Goal: Navigation & Orientation: Find specific page/section

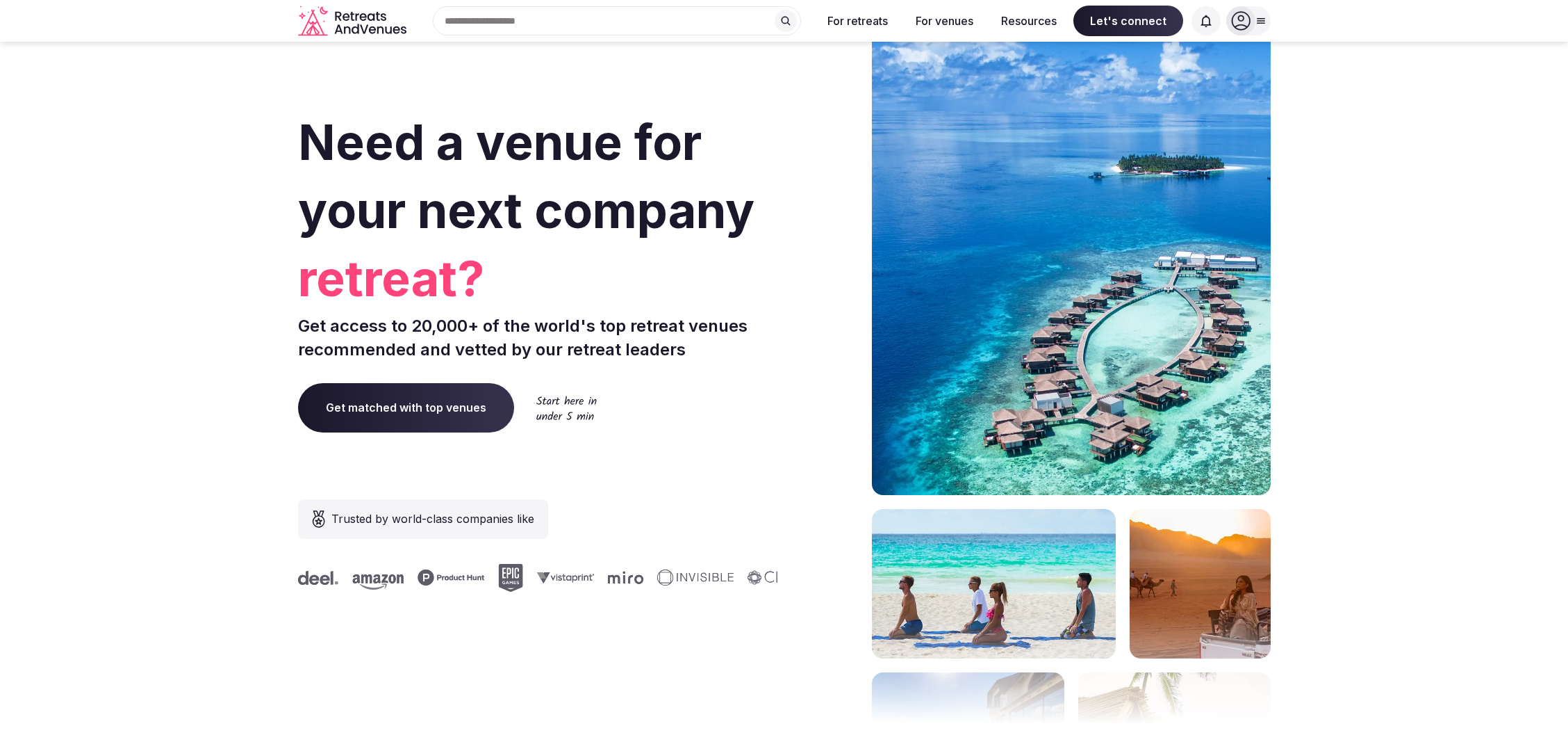
click at [1254, 14] on div at bounding box center [1249, 21] width 45 height 29
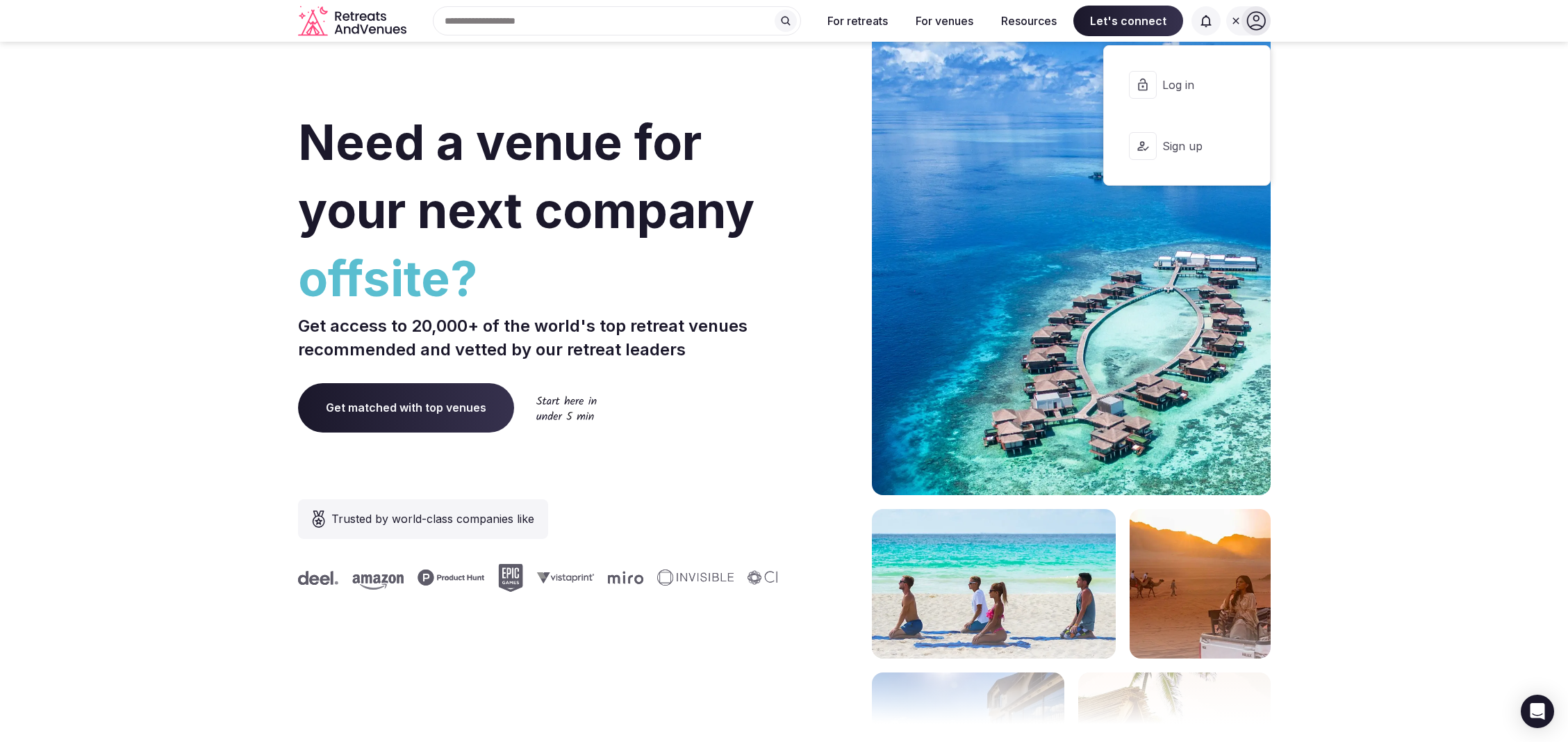
click at [1262, 19] on icon at bounding box center [1256, 21] width 20 height 20
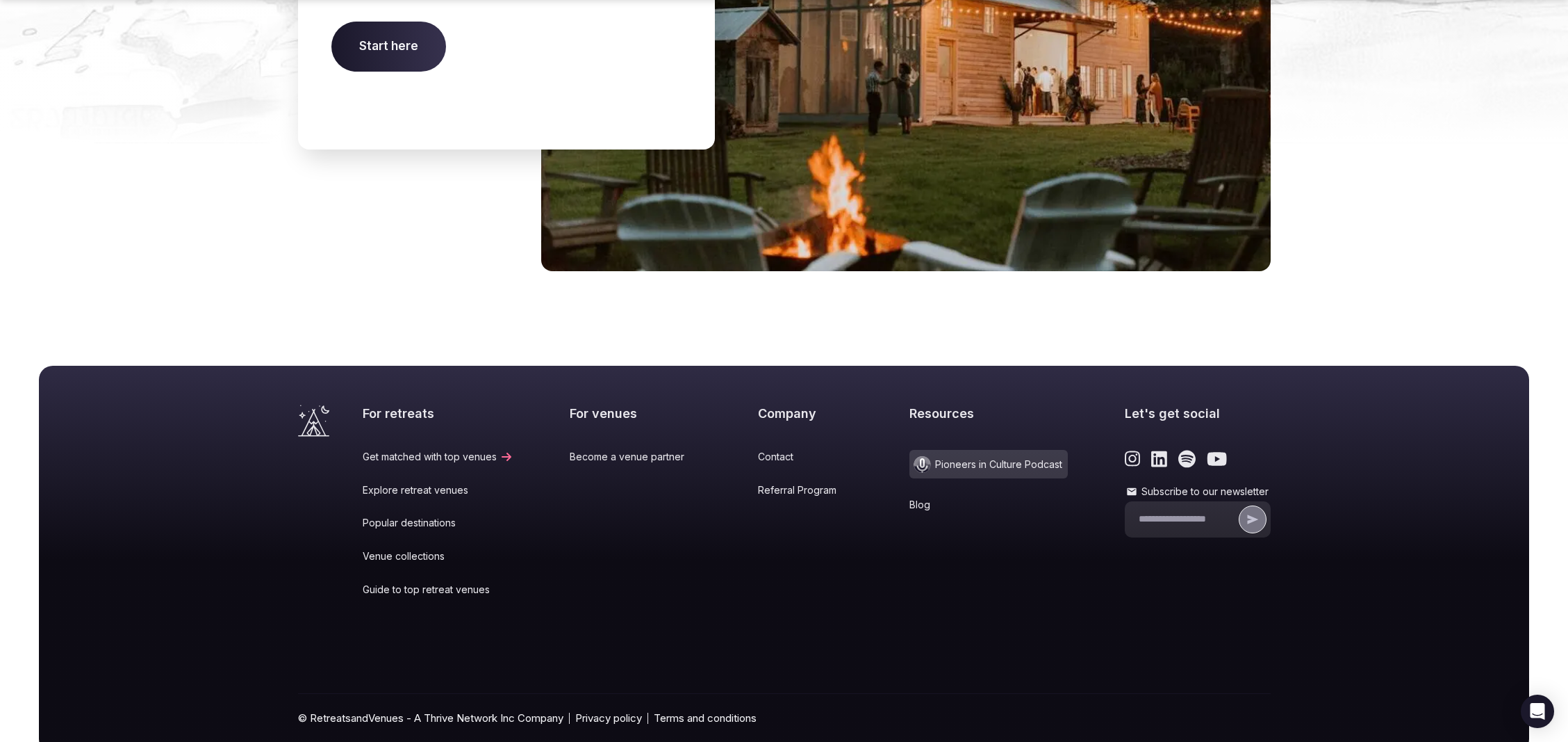
scroll to position [5659, 0]
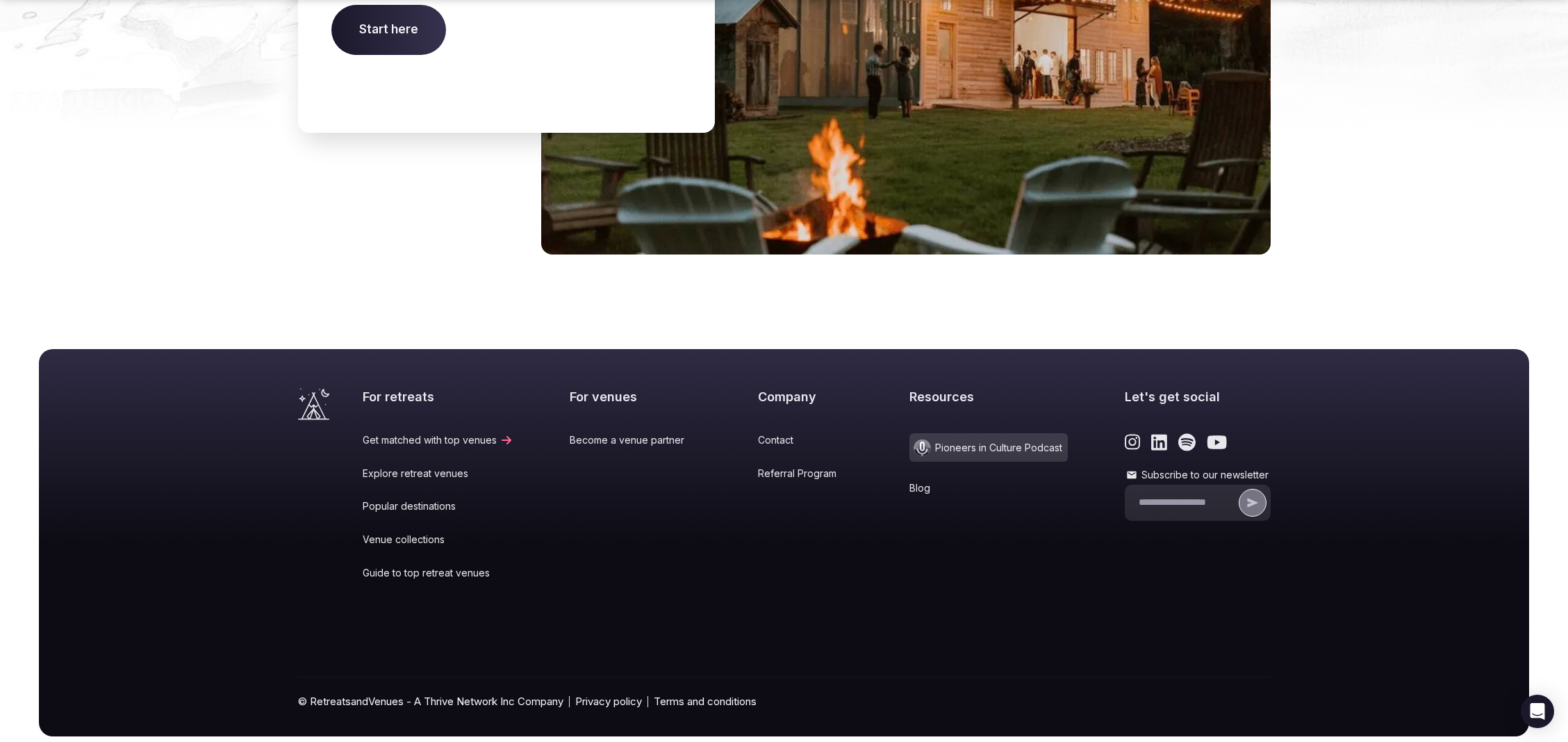
click at [408, 532] on link "Venue collections" at bounding box center [438, 540] width 151 height 14
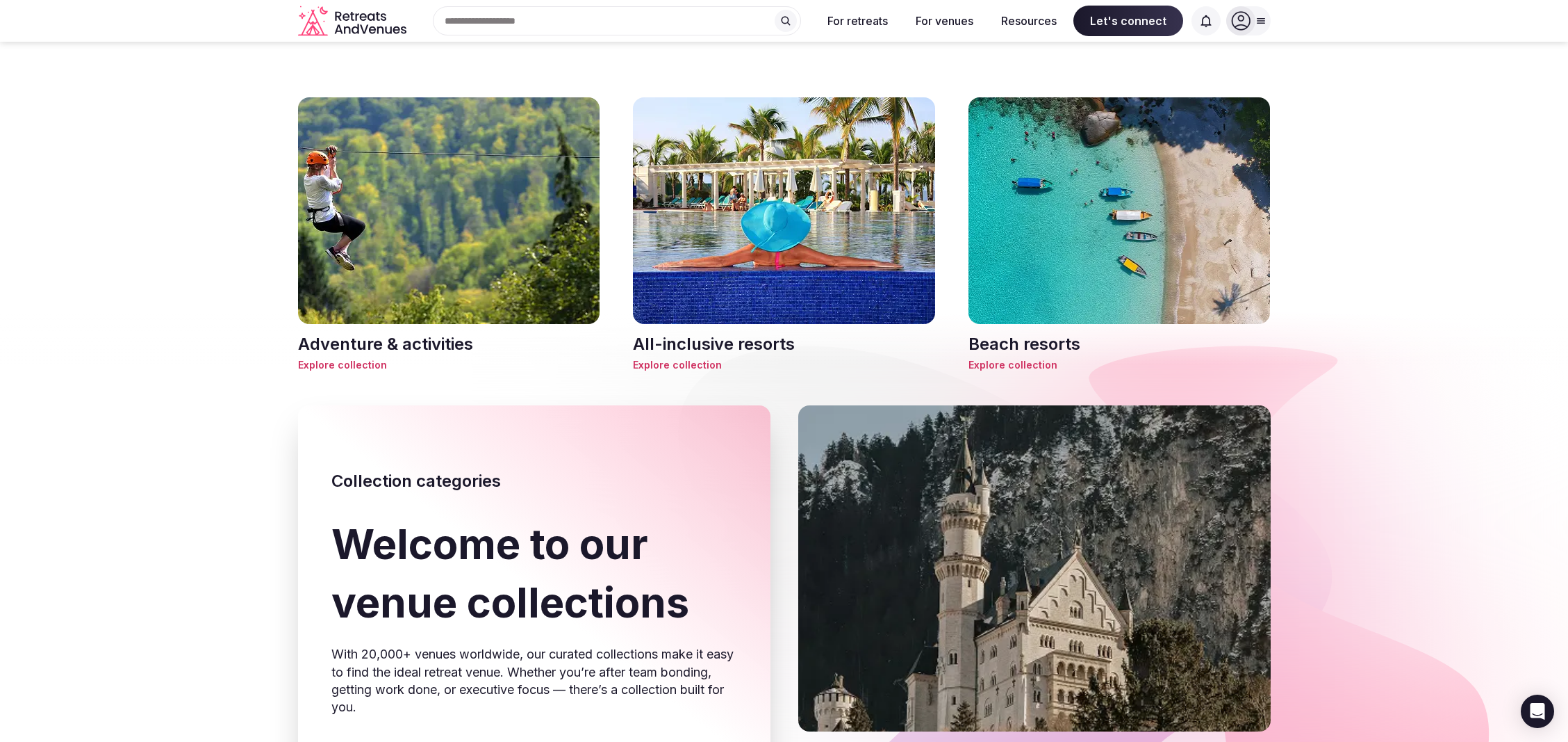
click at [1258, 20] on icon at bounding box center [1260, 21] width 11 height 11
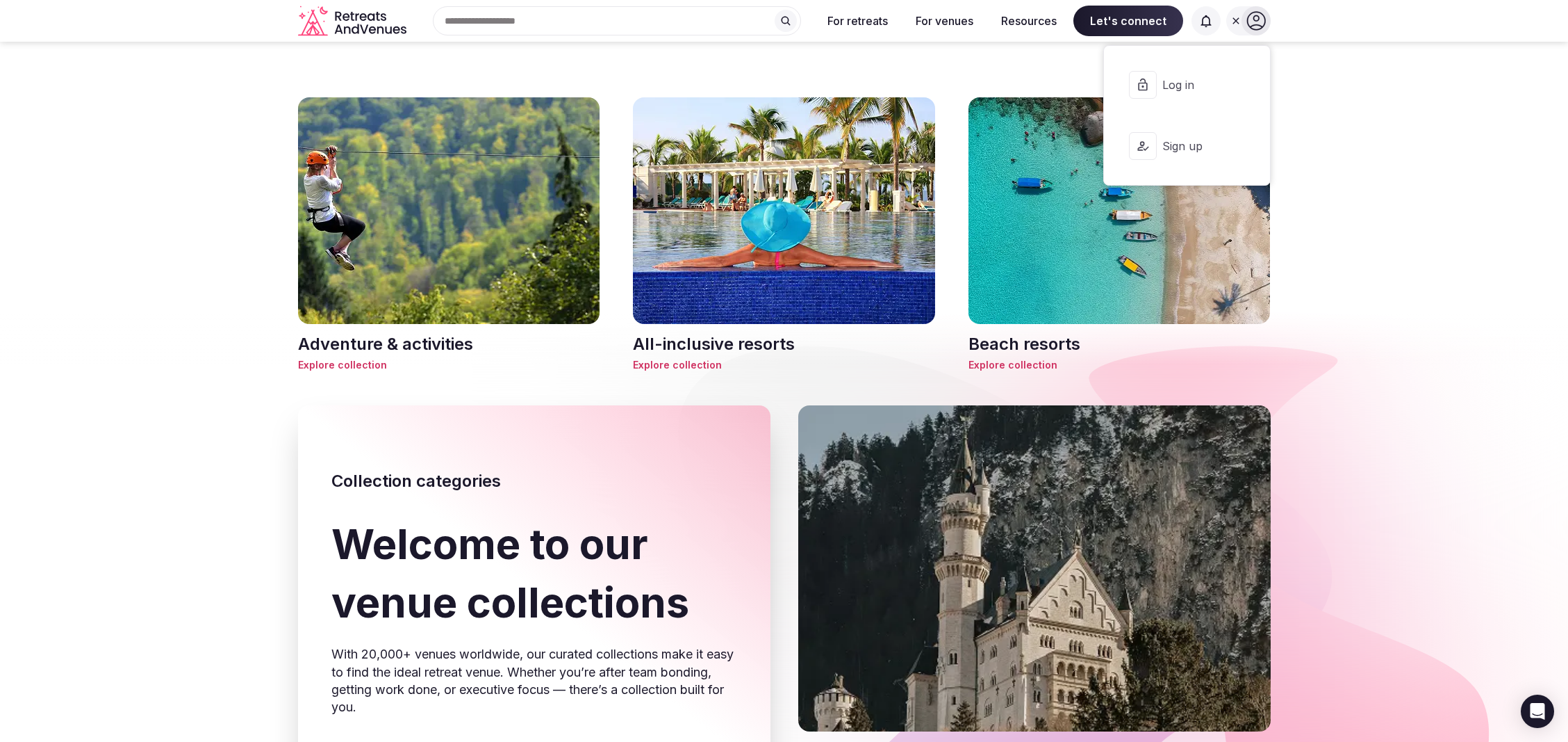
click at [1258, 20] on icon at bounding box center [1255, 21] width 19 height 19
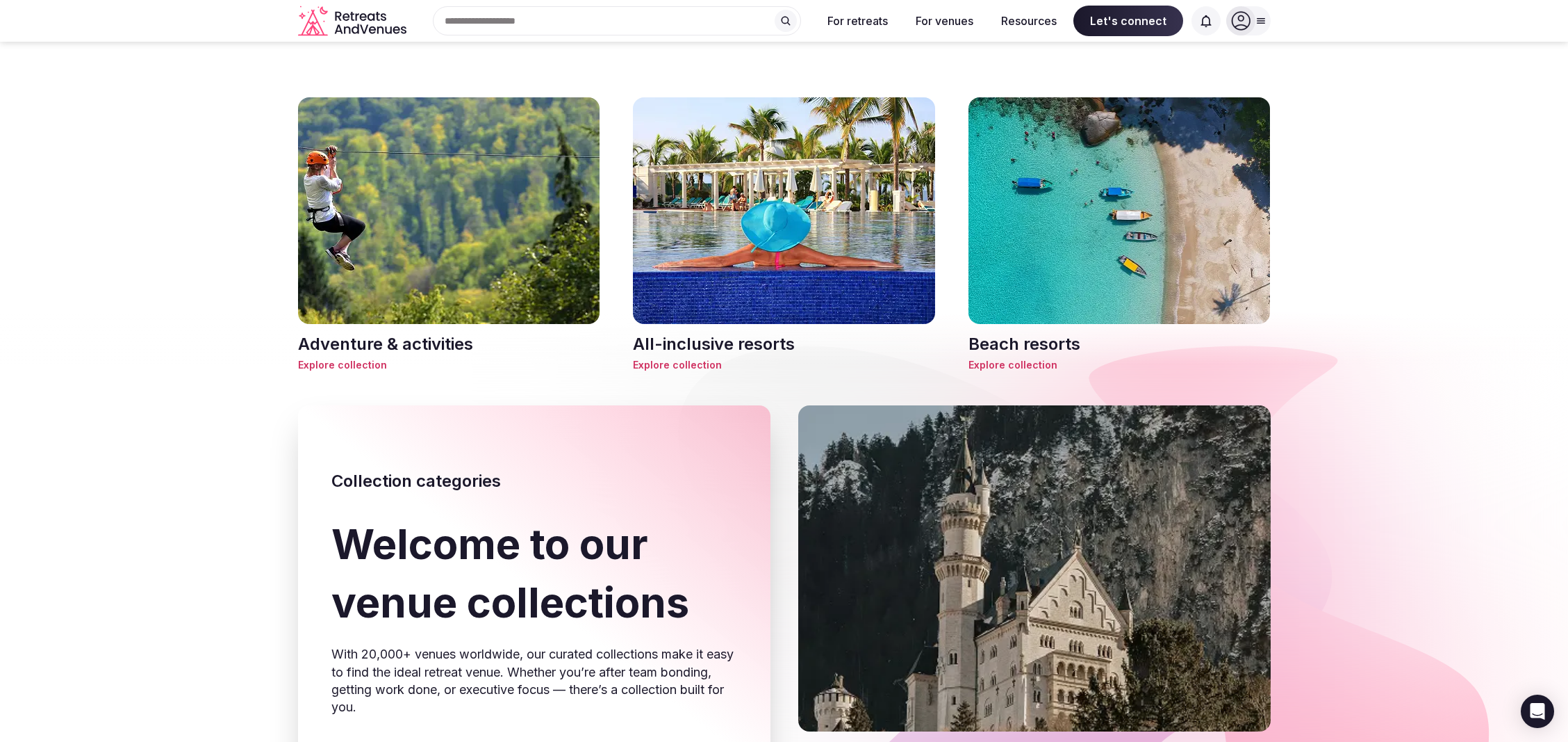
click at [1205, 22] on icon at bounding box center [1206, 21] width 14 height 14
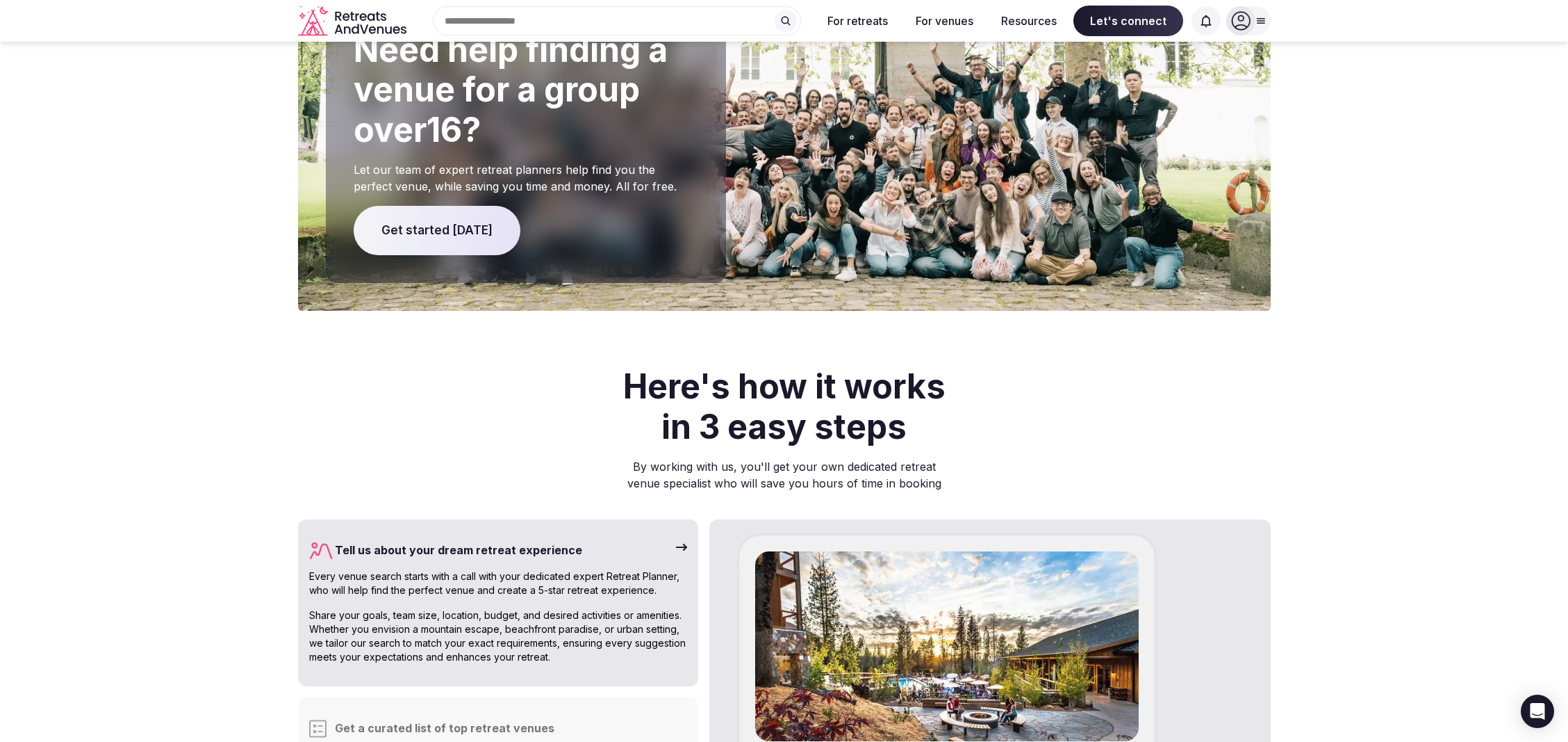
click at [1206, 24] on icon at bounding box center [1206, 21] width 14 height 14
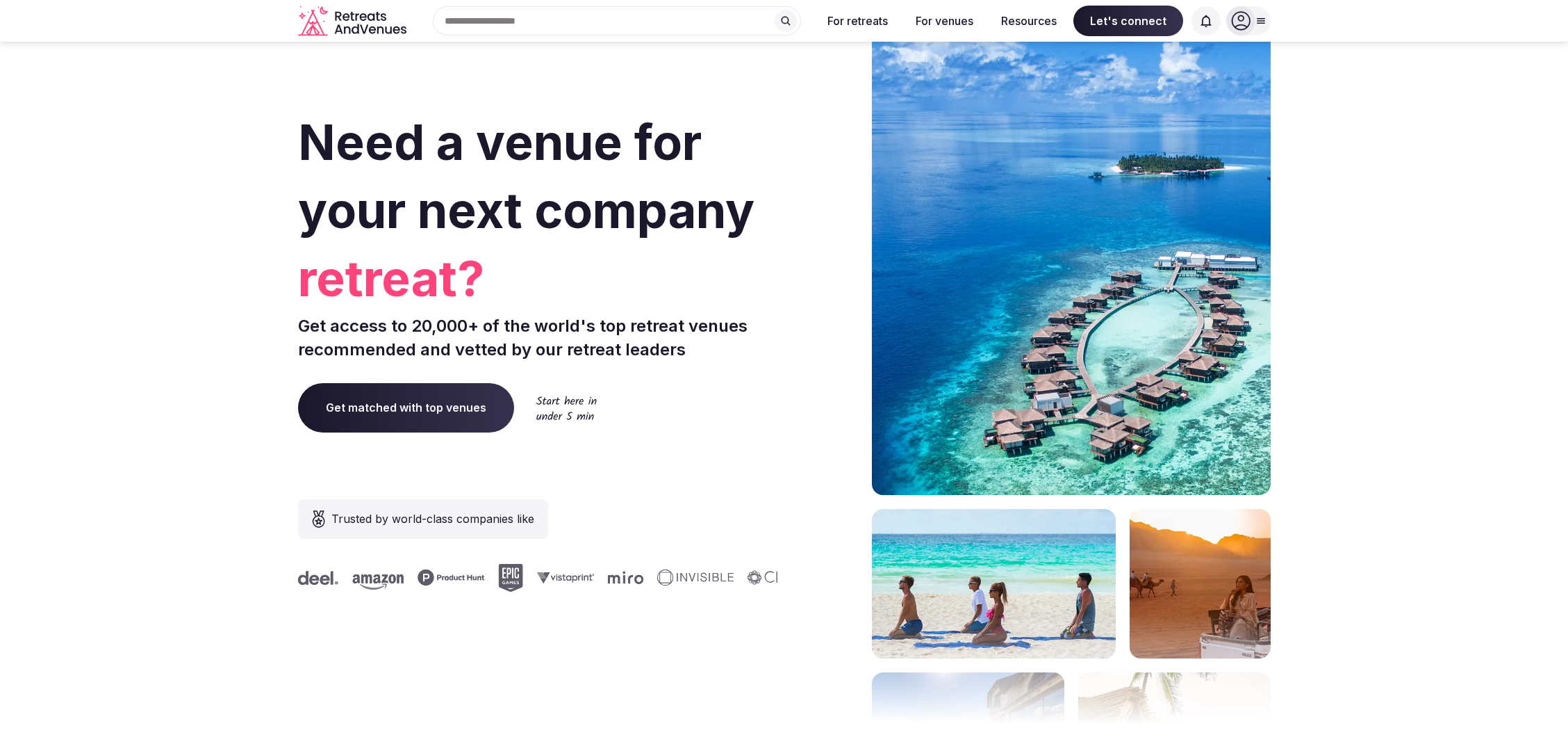
scroll to position [3077, 0]
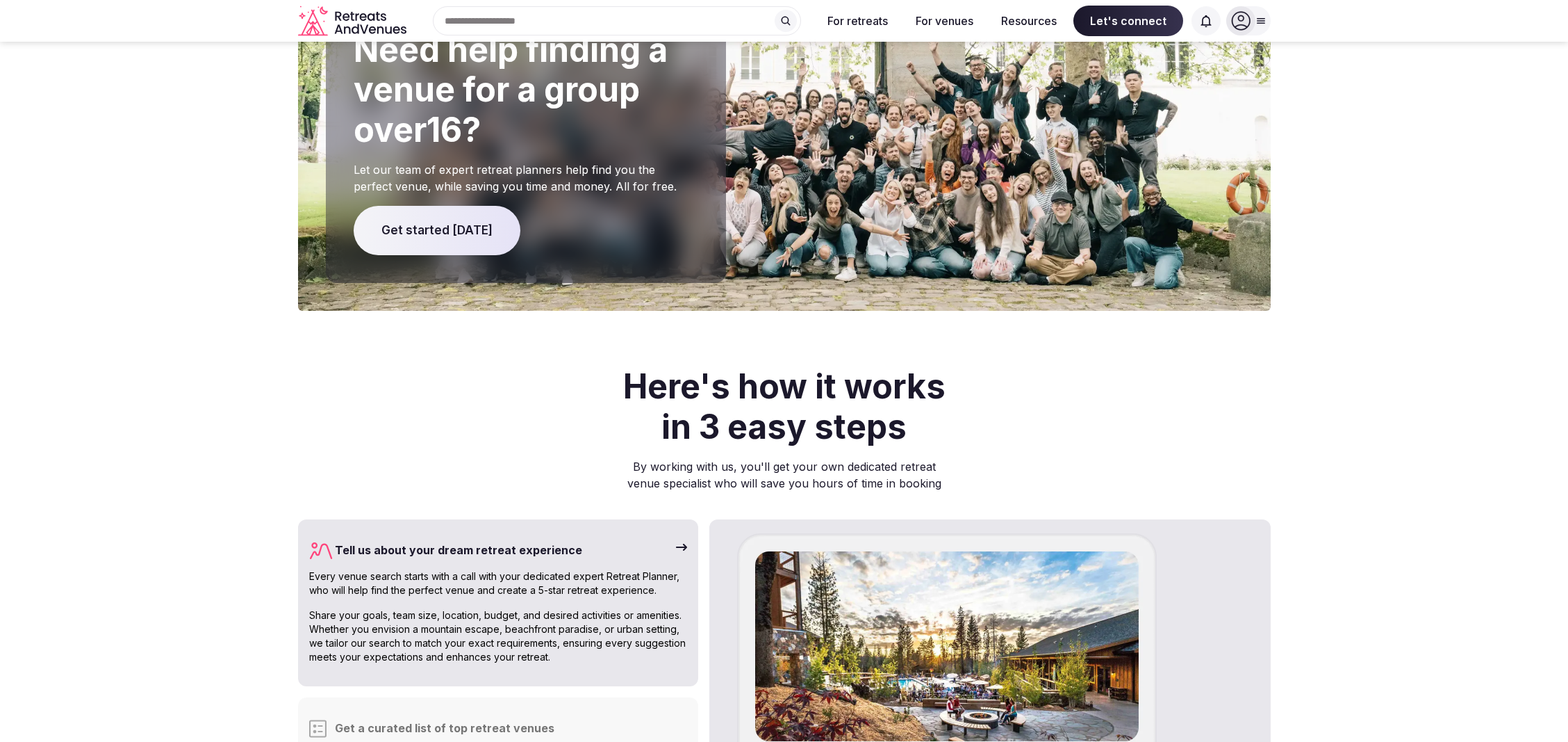
click at [1266, 21] on div at bounding box center [1261, 21] width 20 height 11
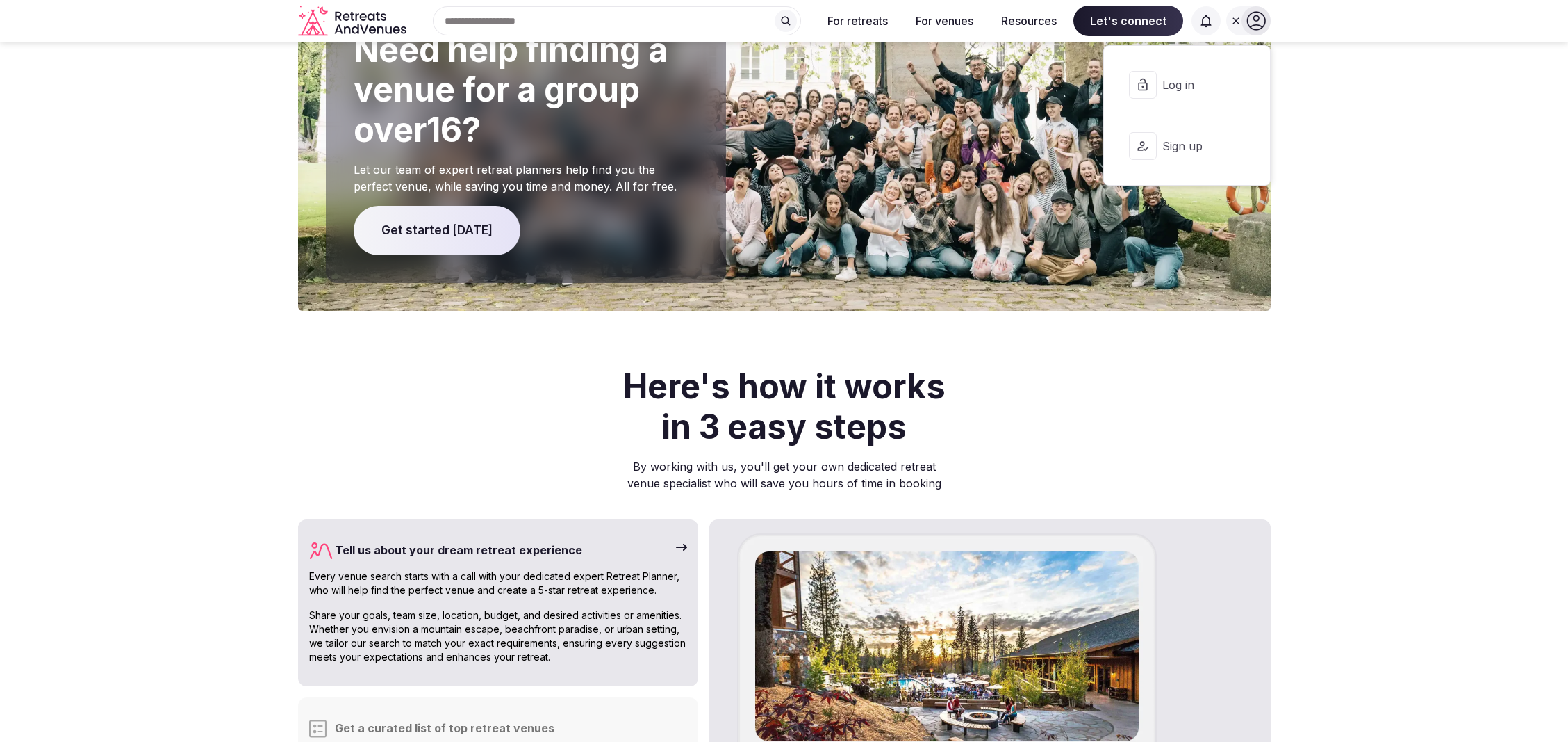
click at [1263, 21] on icon at bounding box center [1256, 21] width 20 height 20
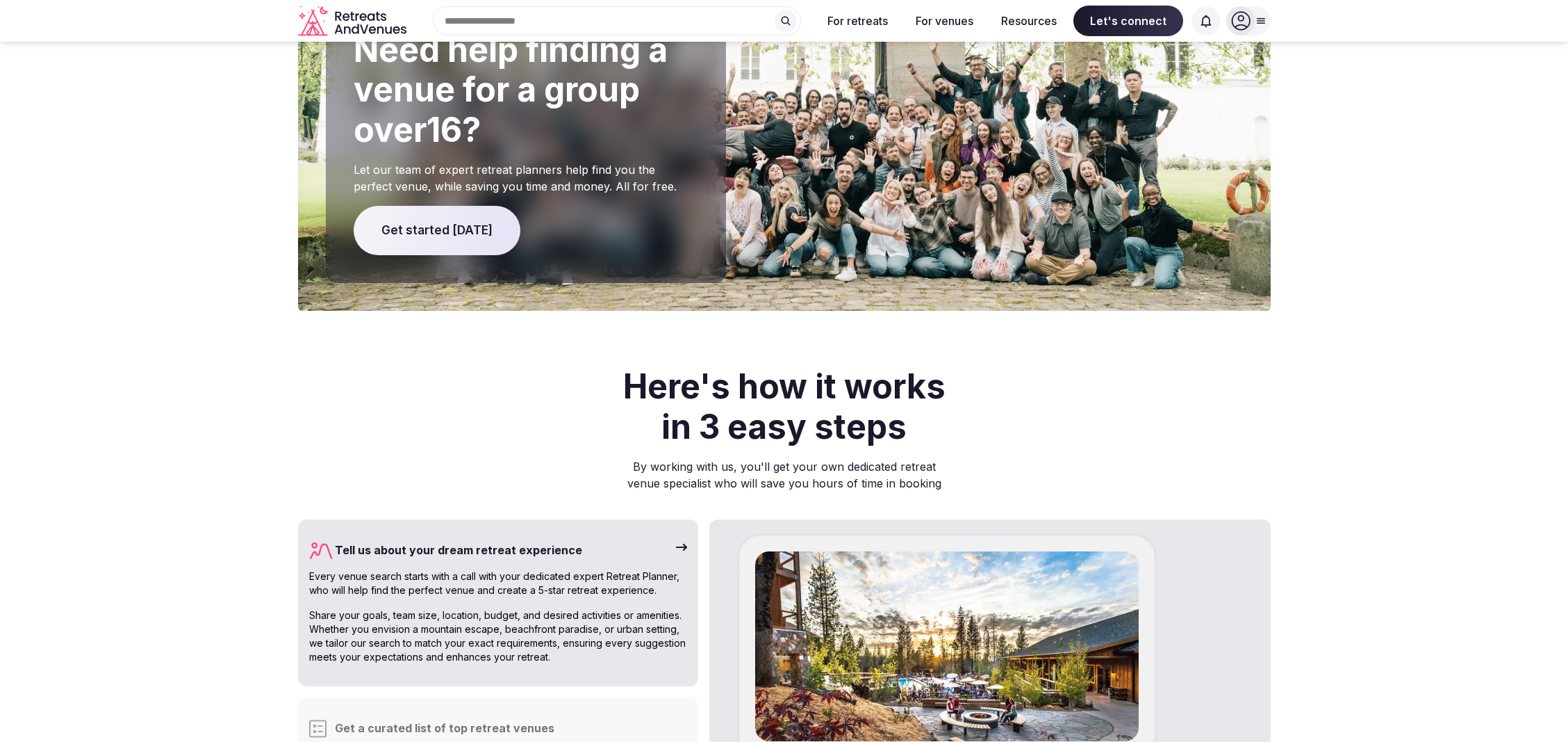
click at [1254, 22] on div at bounding box center [1241, 21] width 29 height 29
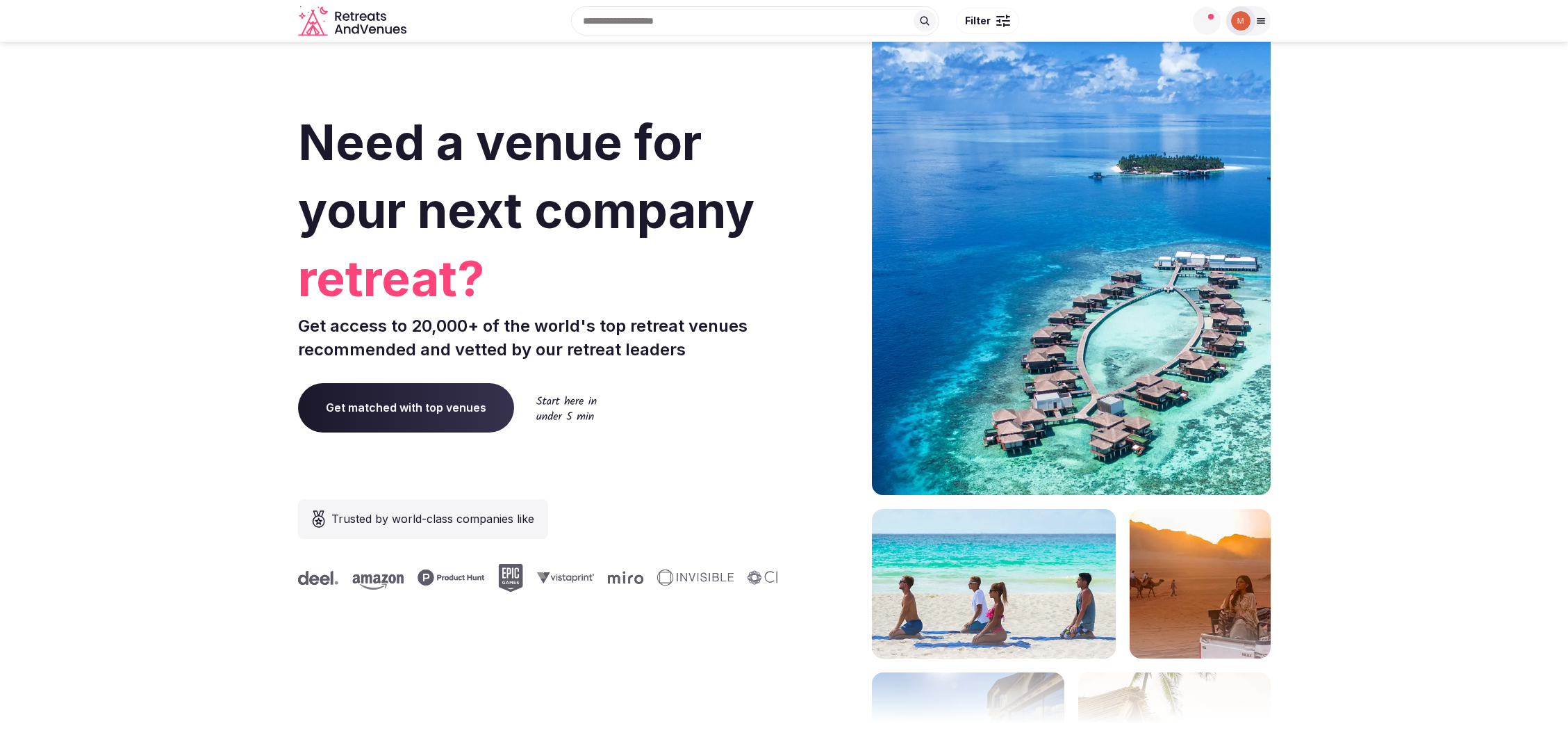
scroll to position [3077, 0]
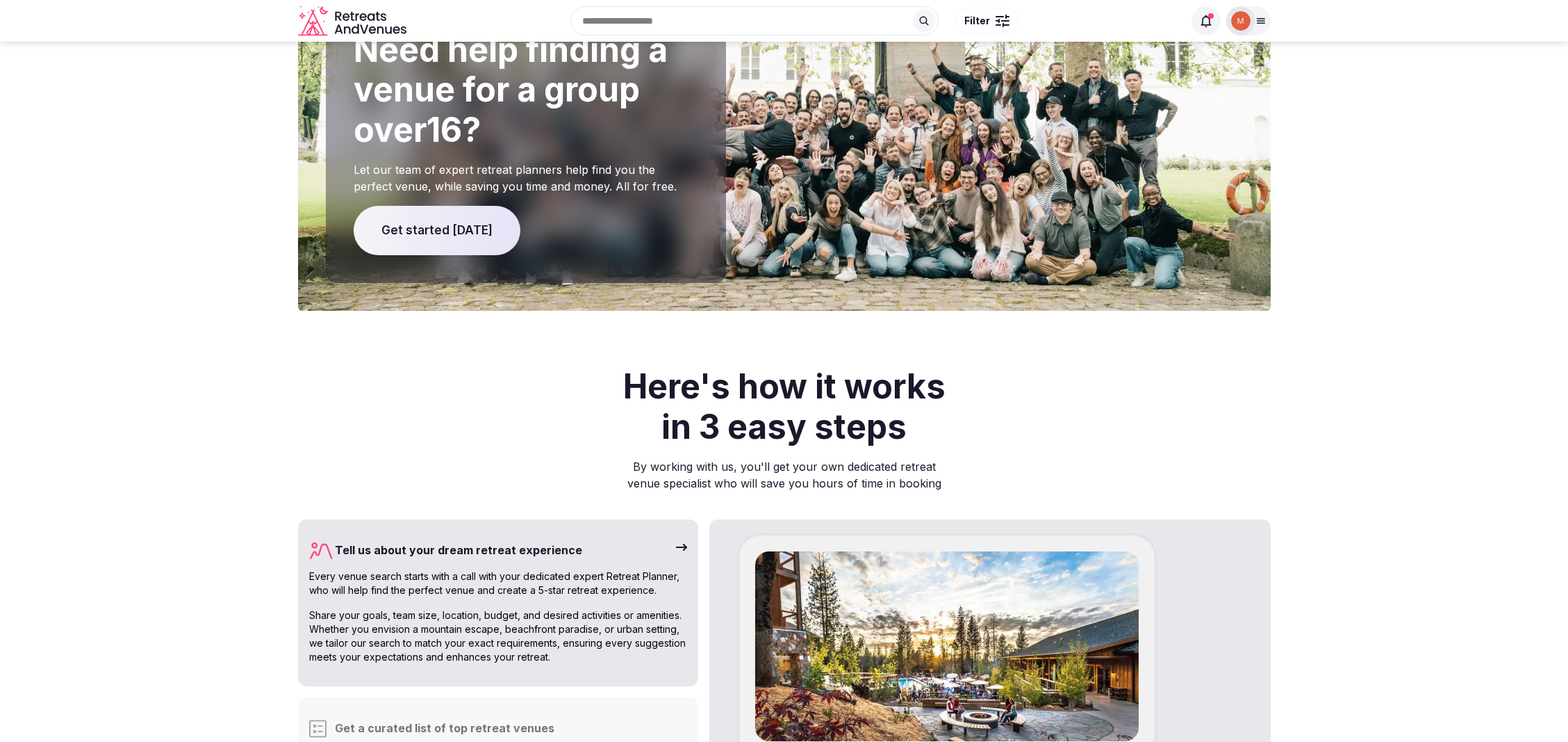
click at [1211, 21] on icon at bounding box center [1206, 21] width 14 height 14
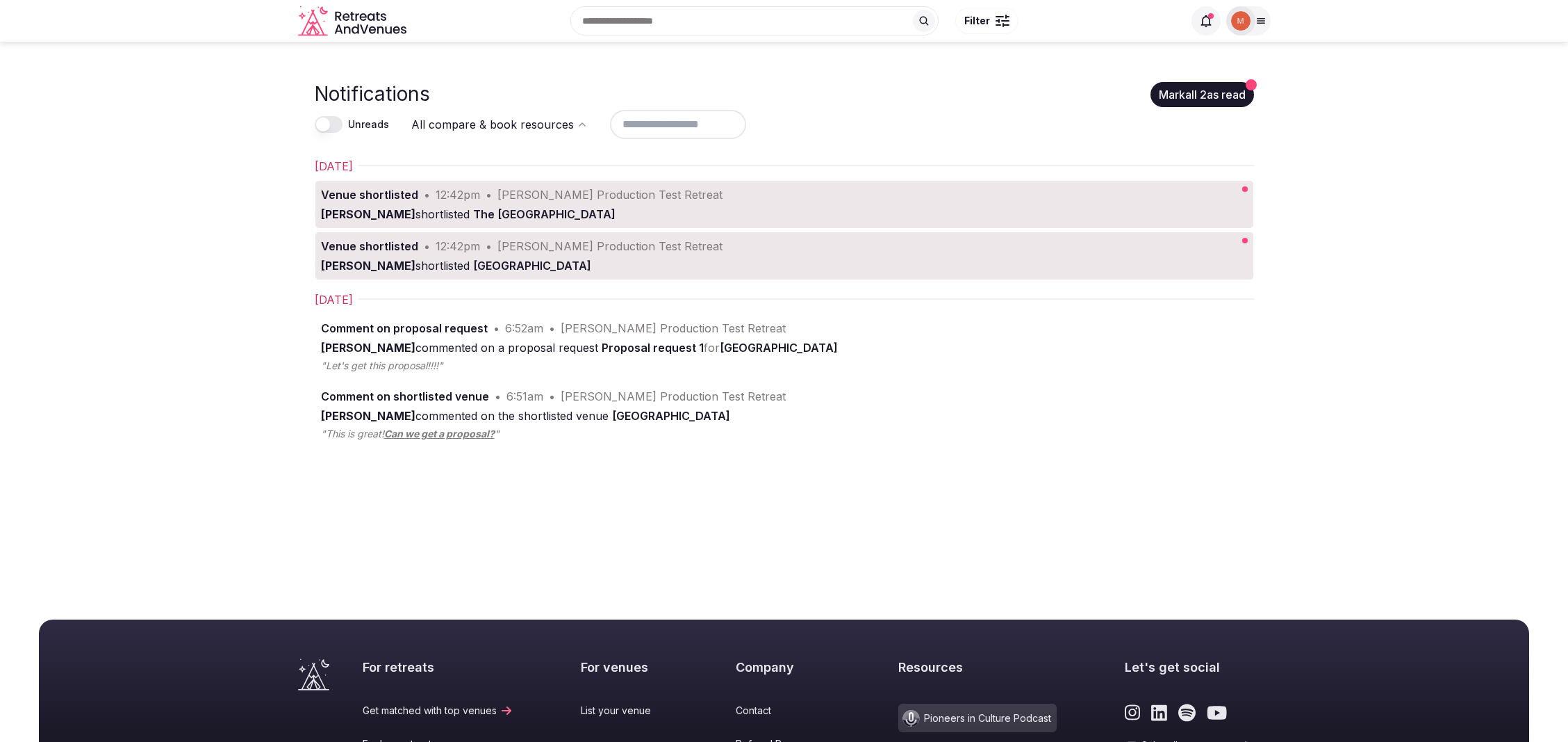
click at [326, 125] on button "Unreads" at bounding box center [328, 124] width 28 height 17
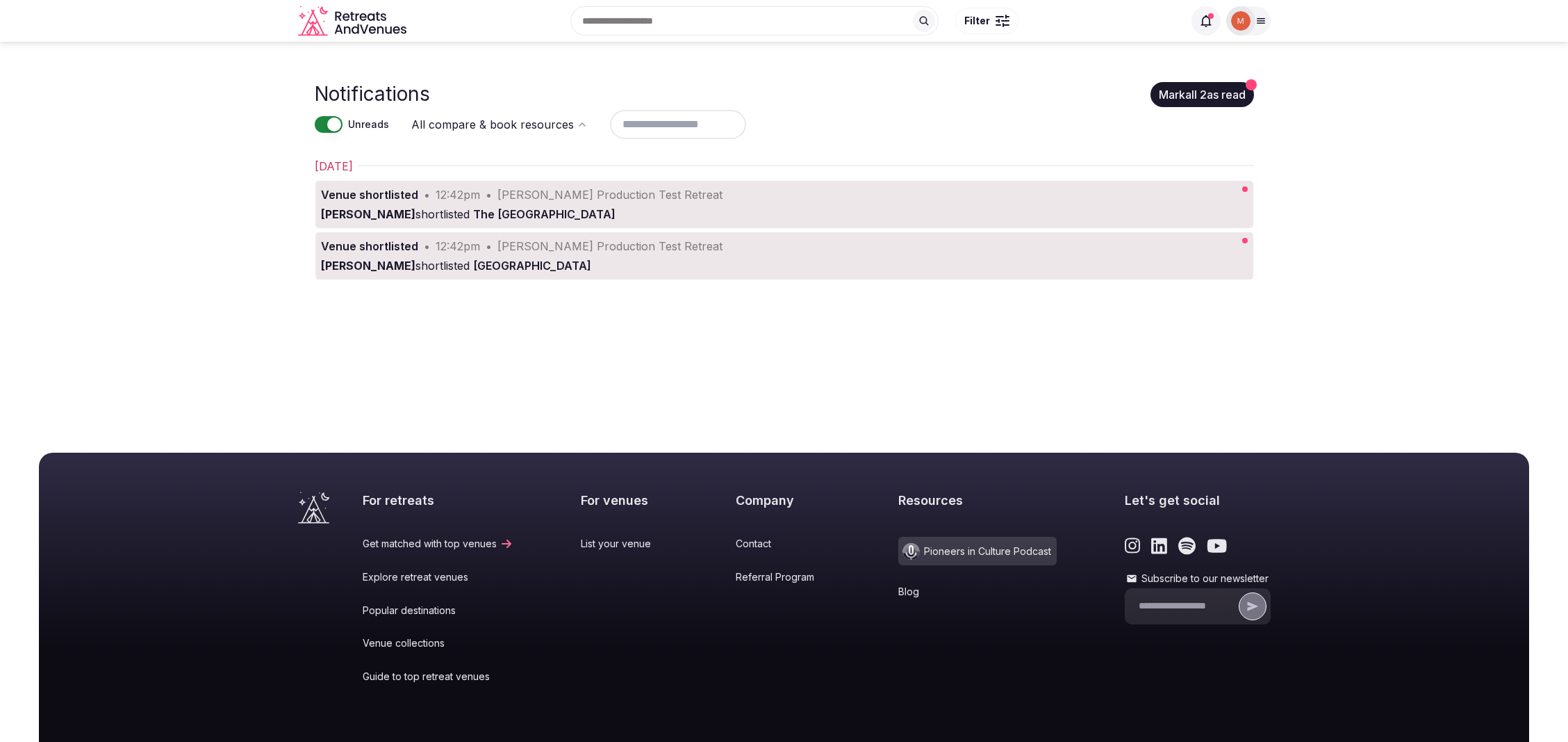
click at [326, 125] on button "Unreads" at bounding box center [328, 124] width 28 height 17
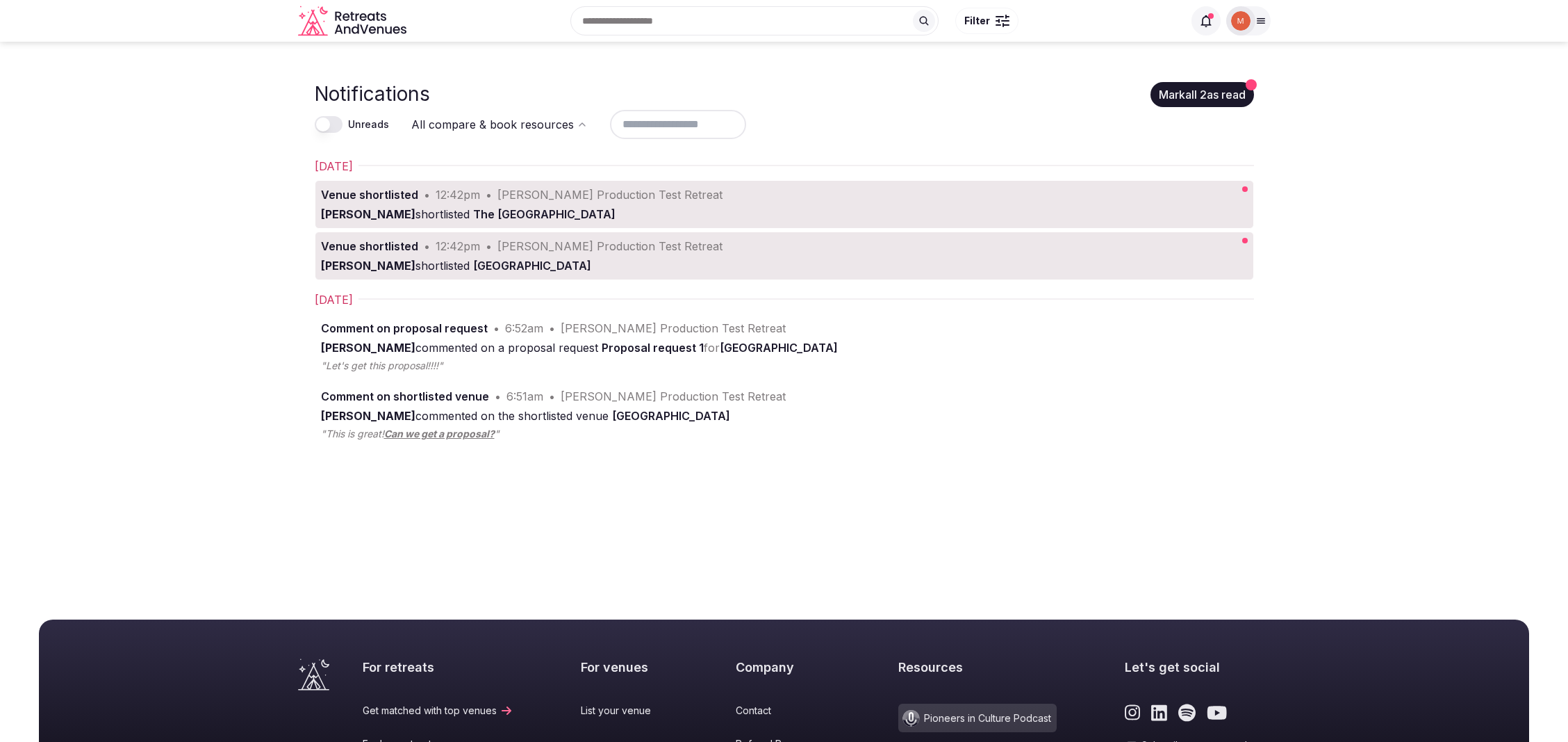
click at [455, 127] on html "Recent searches Greece Mexico Italy Search Popular Destinations Toscana, Italy …" at bounding box center [784, 371] width 1568 height 742
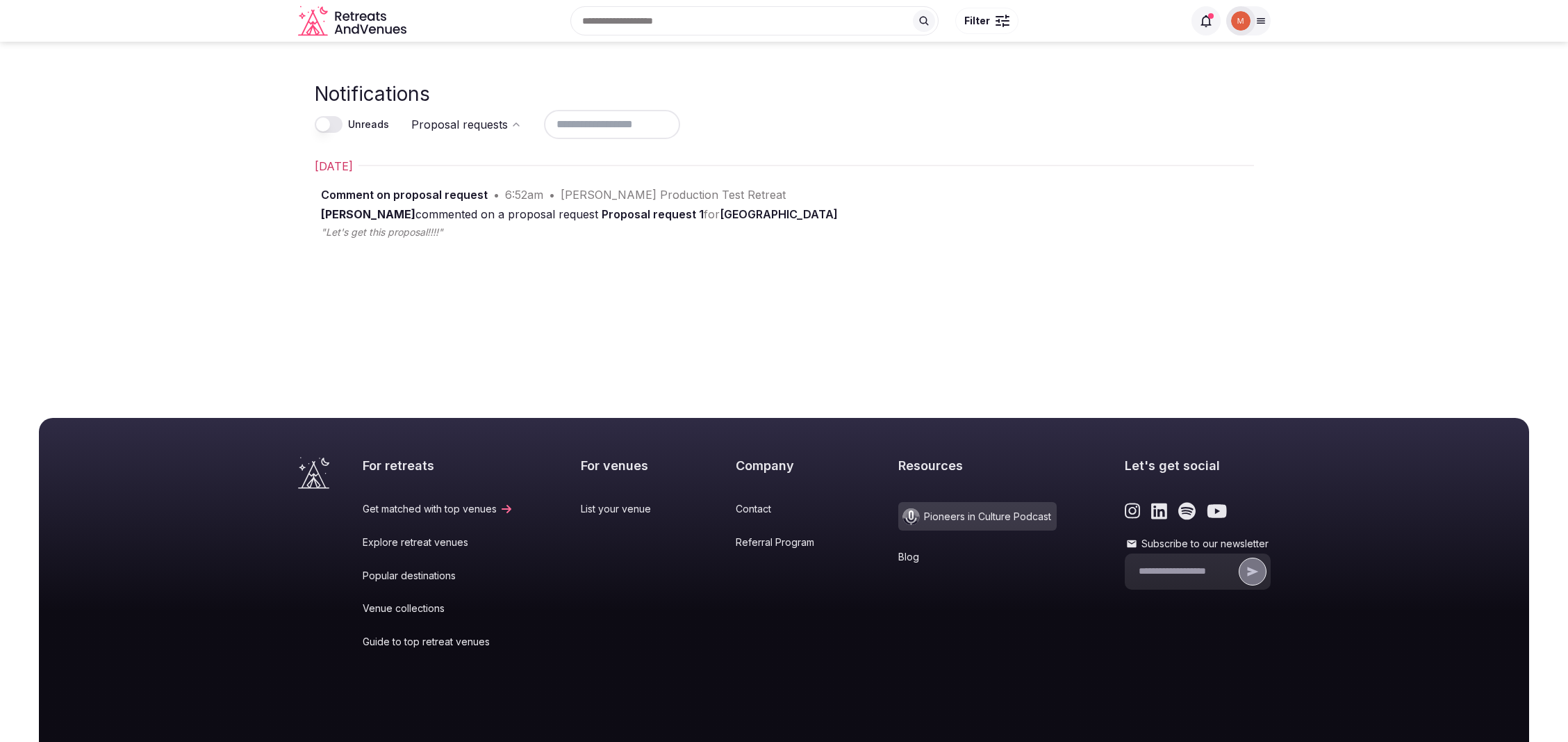
click at [1211, 21] on icon at bounding box center [1206, 21] width 14 height 14
click at [1204, 23] on icon at bounding box center [1206, 21] width 14 height 14
click at [524, 126] on html "Recent searches Greece Mexico Italy Search Popular Destinations Toscana, Italy …" at bounding box center [784, 371] width 1568 height 742
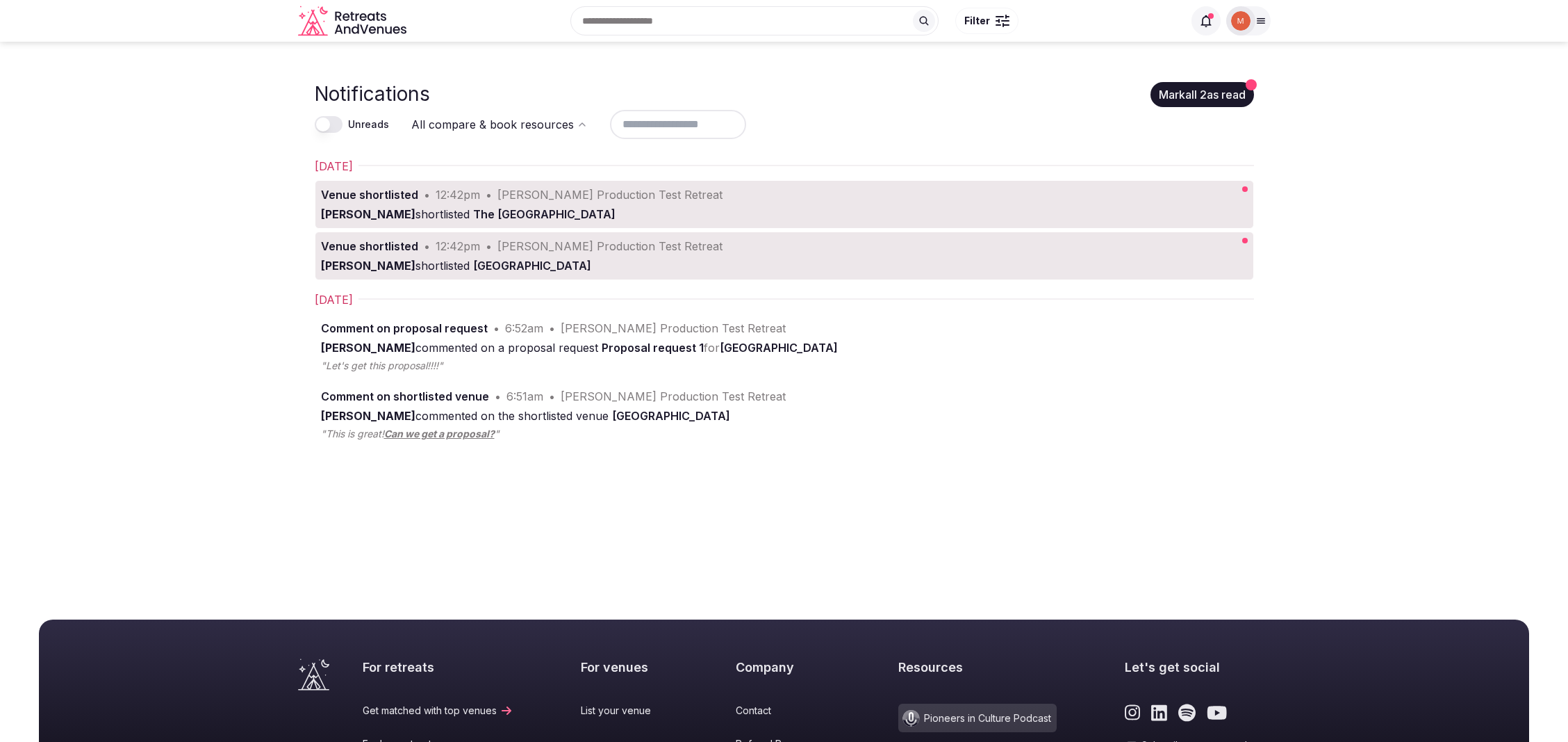
click at [1189, 89] on button "Mark all 2 as read" at bounding box center [1203, 95] width 103 height 25
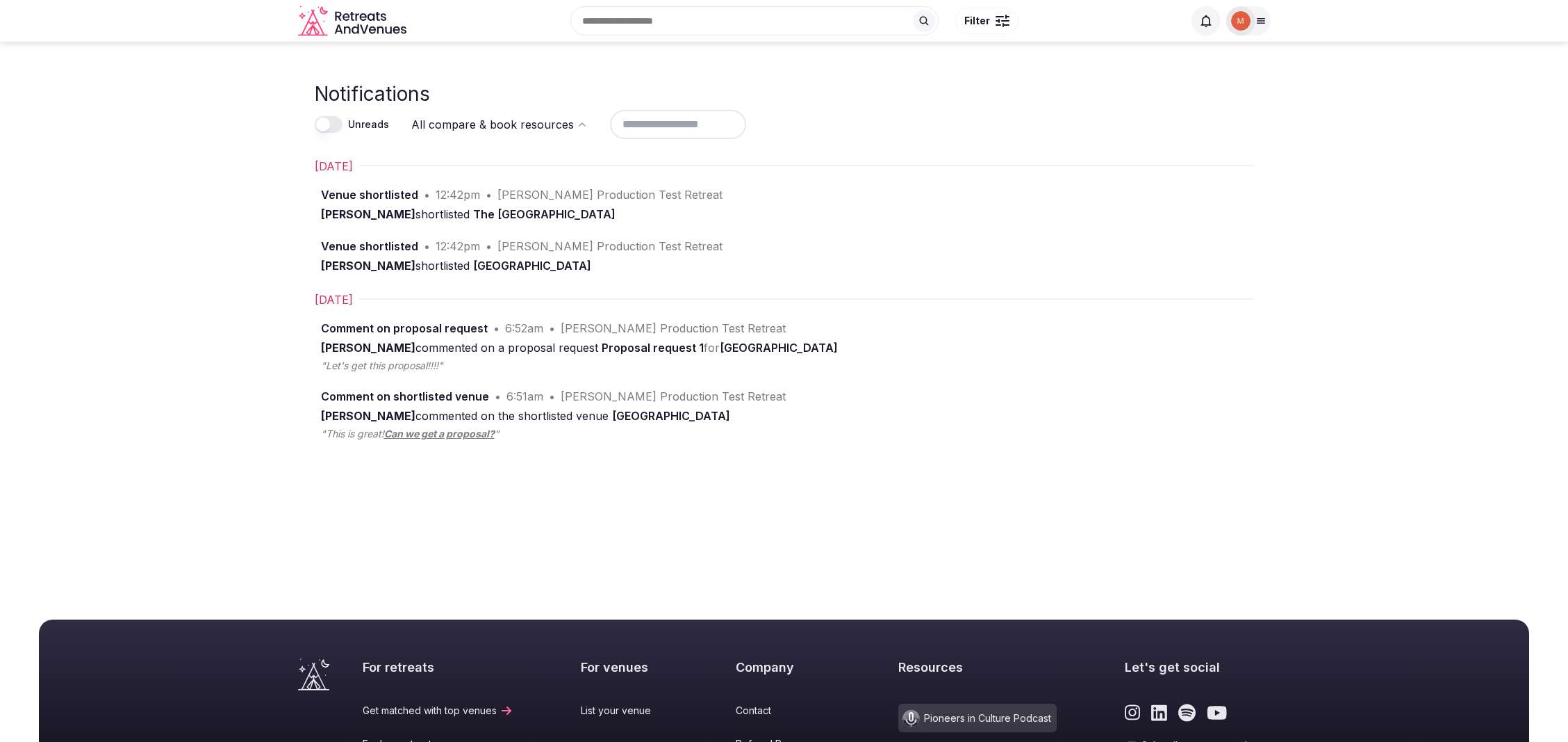
click at [1256, 23] on icon at bounding box center [1260, 21] width 11 height 11
click at [1250, 121] on icon at bounding box center [1253, 124] width 11 height 11
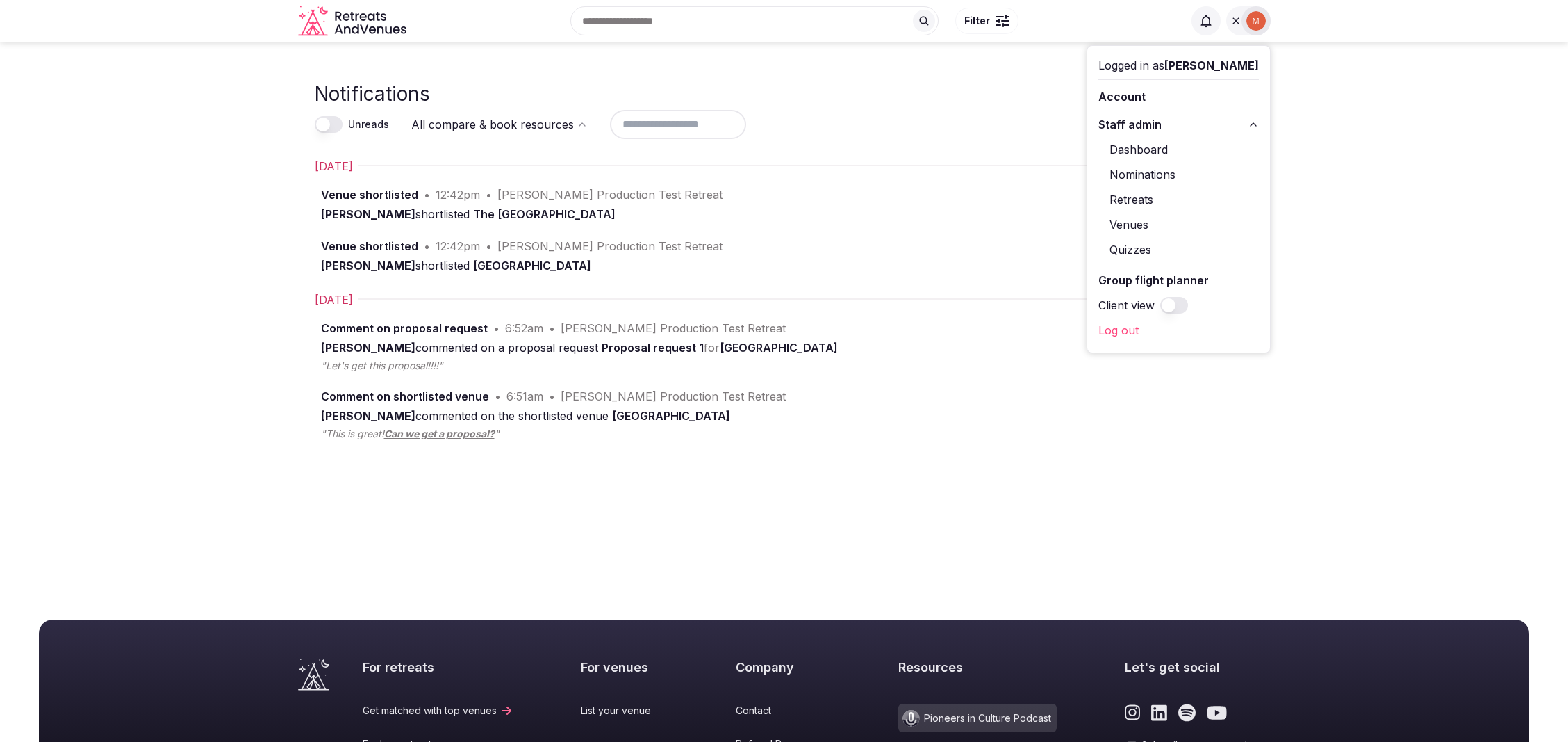
click at [1188, 304] on button "Client view" at bounding box center [1174, 305] width 28 height 17
click at [1177, 176] on button "Client view" at bounding box center [1174, 177] width 28 height 17
click at [376, 24] on icon "Retreats and Venues company logo" at bounding box center [353, 21] width 111 height 31
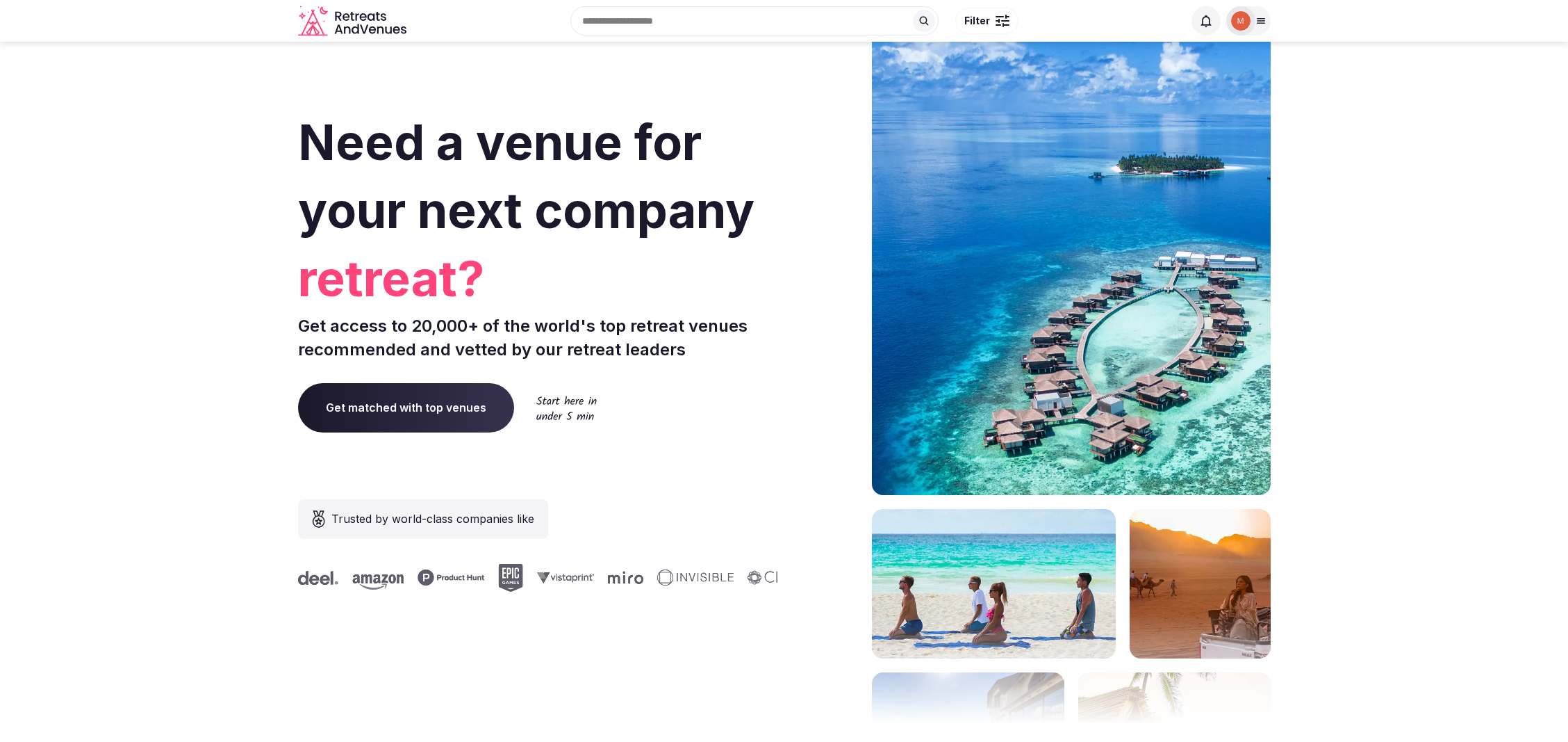
click at [1006, 23] on div at bounding box center [1006, 25] width 7 height 4
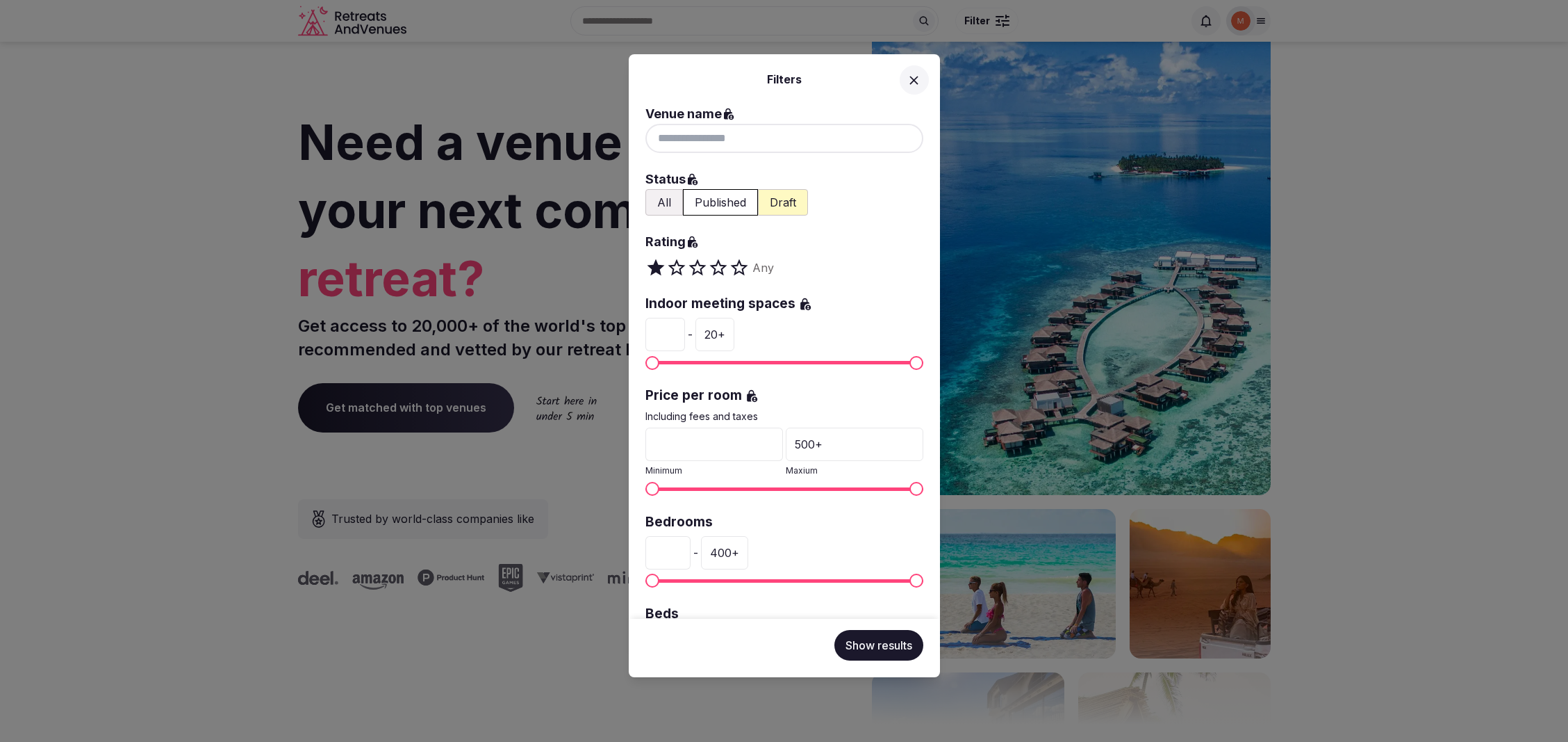
click at [984, 22] on div "Filters Venue name Status All Published Draft Rating Any Indoor meeting spaces …" at bounding box center [784, 371] width 1568 height 742
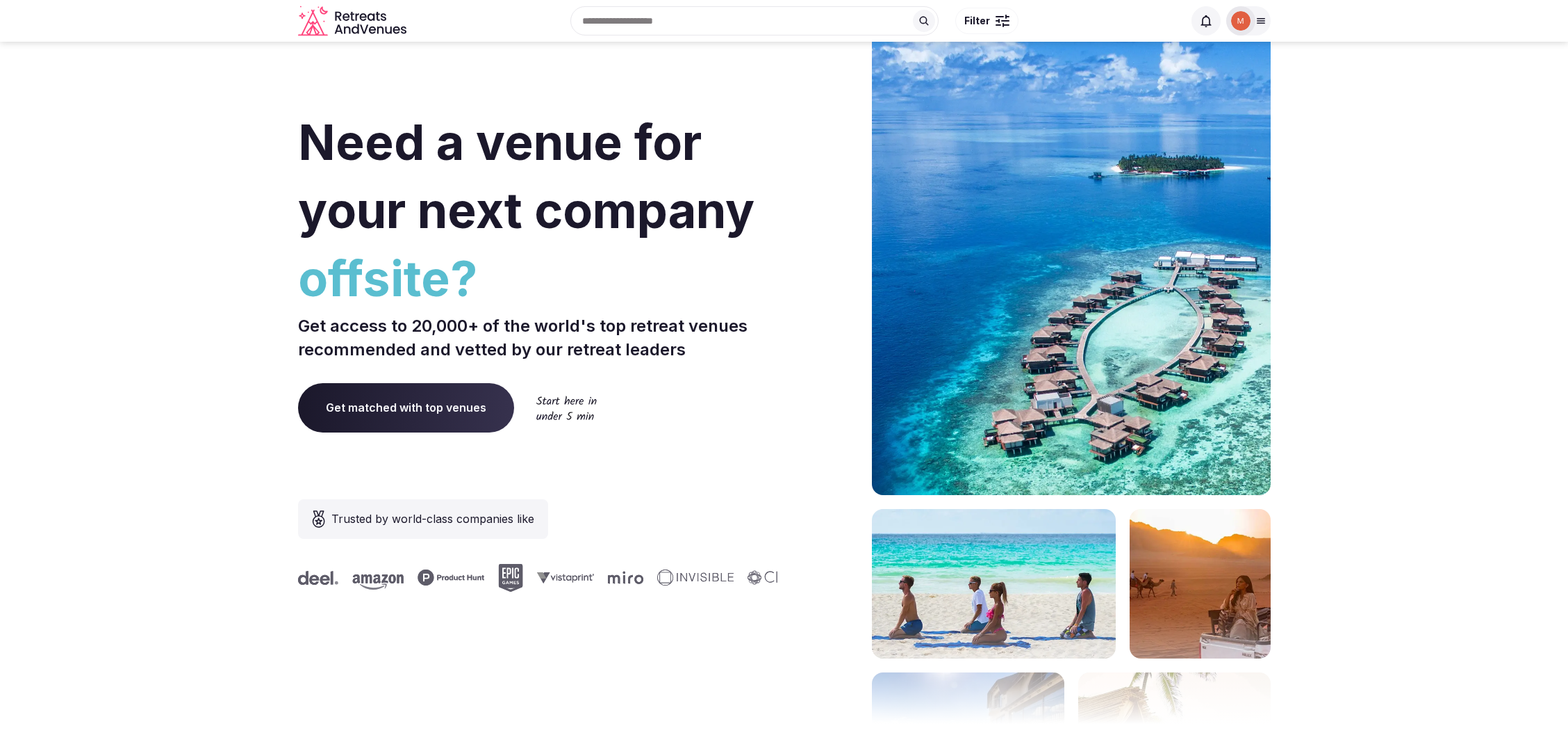
click at [1208, 18] on icon at bounding box center [1206, 21] width 14 height 14
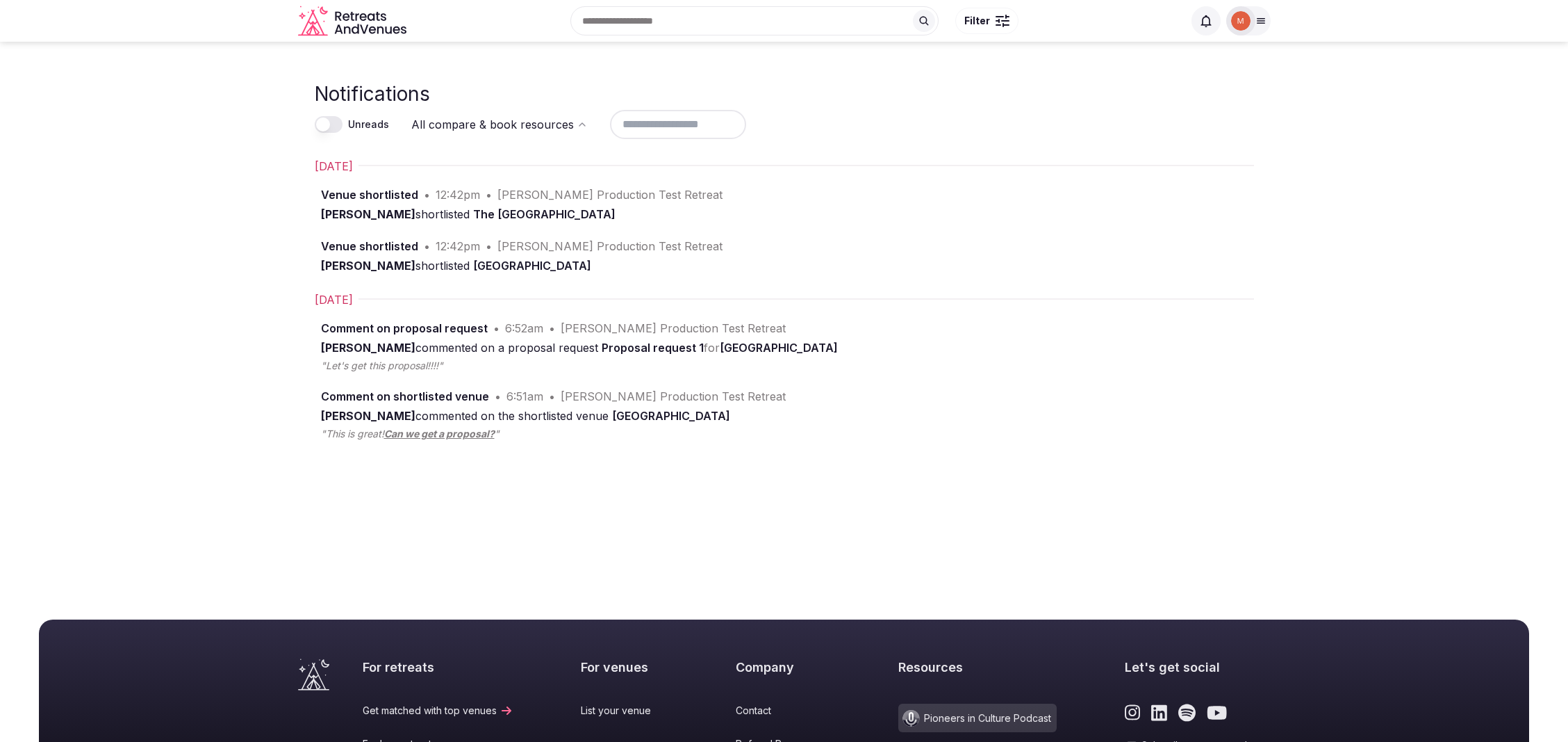
click at [1259, 21] on icon at bounding box center [1260, 21] width 11 height 11
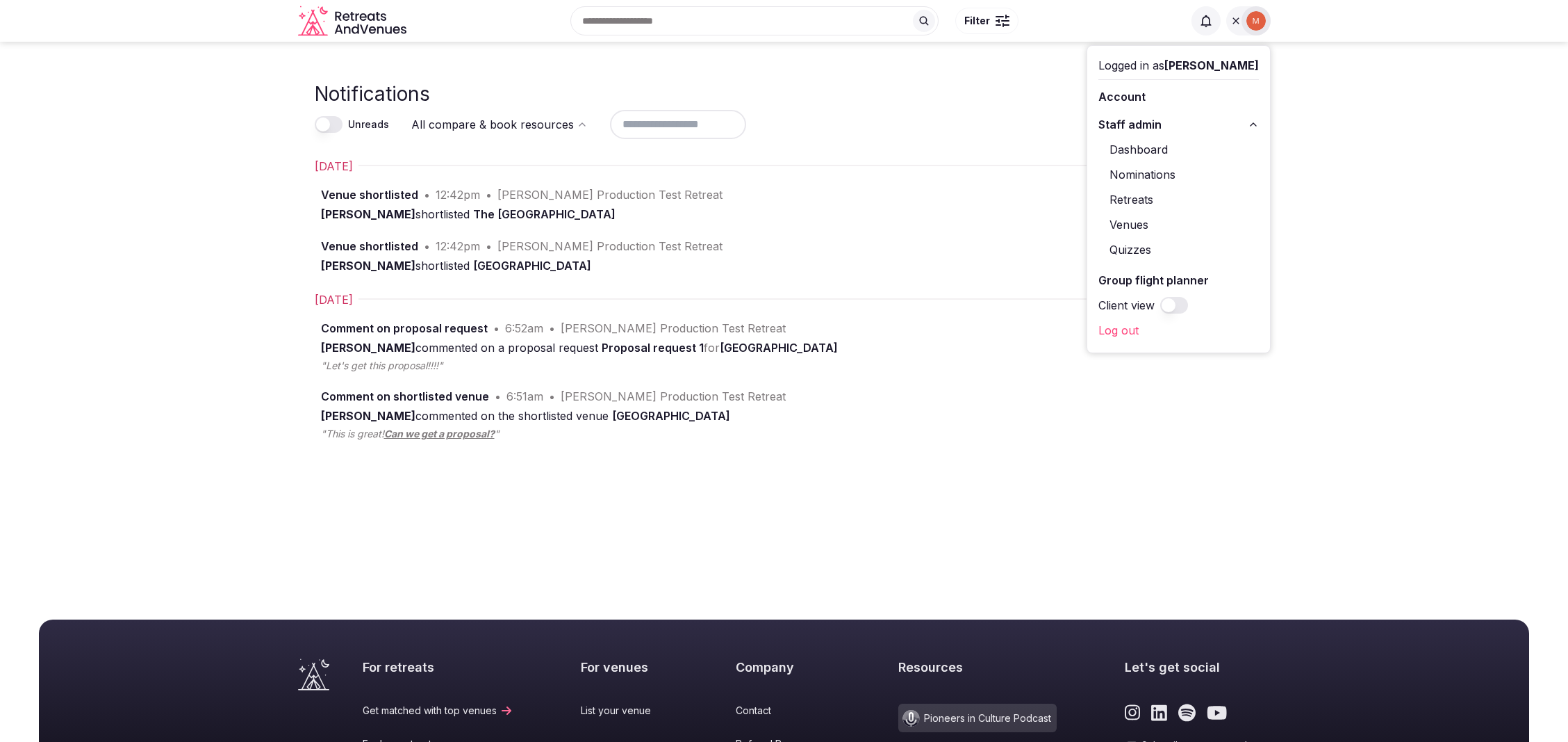
drag, startPoint x: 1128, startPoint y: 326, endPoint x: 1115, endPoint y: 329, distance: 13.3
click at [1127, 326] on link "Log out" at bounding box center [1178, 330] width 160 height 22
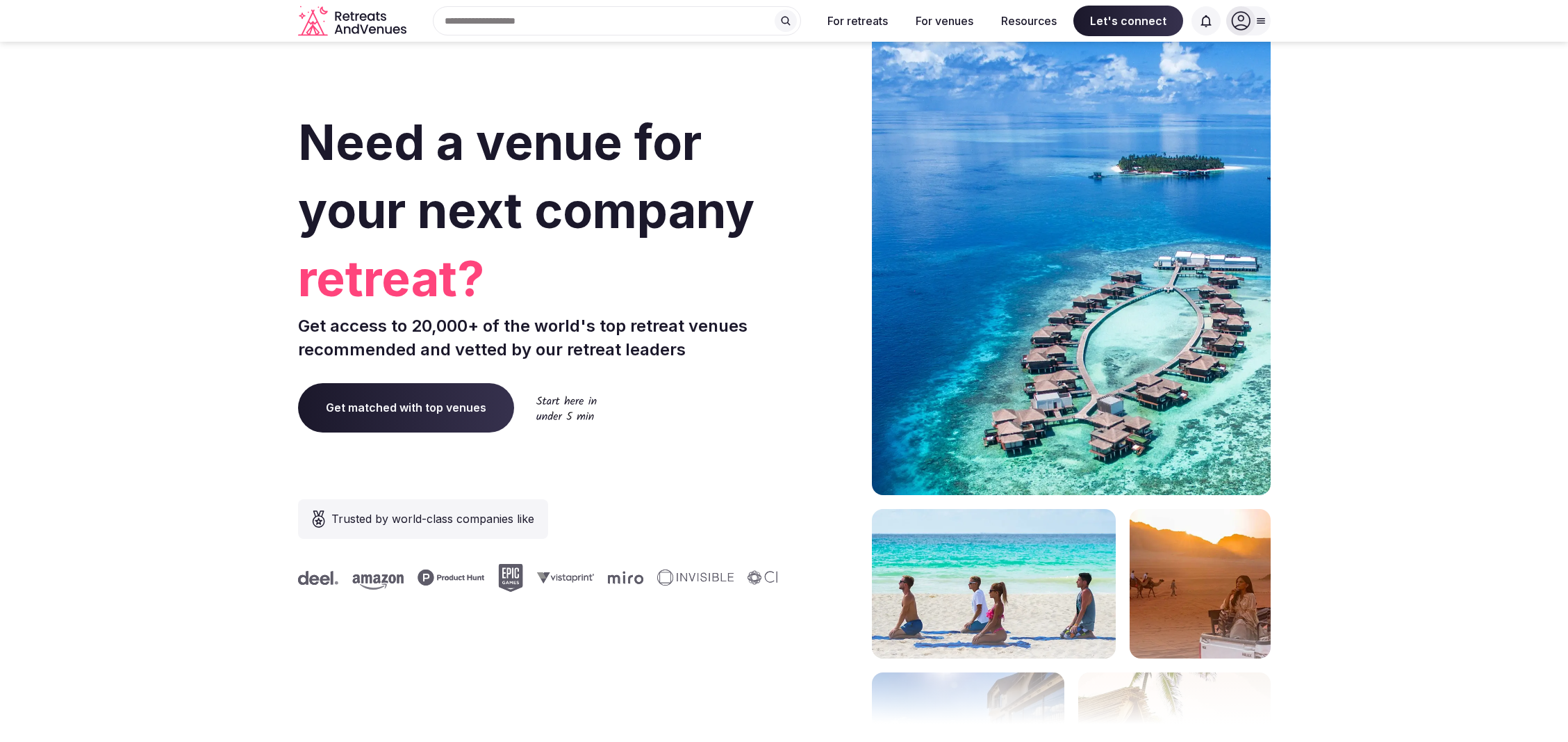
click at [1354, 115] on section "Need a venue for your next company retreat? Get access to 20,000+ of the world'…" at bounding box center [784, 416] width 1568 height 837
click at [1198, 20] on span at bounding box center [1206, 21] width 29 height 29
